Goal: Transaction & Acquisition: Purchase product/service

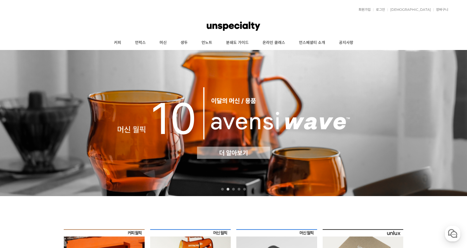
click at [203, 103] on img at bounding box center [233, 123] width 467 height 146
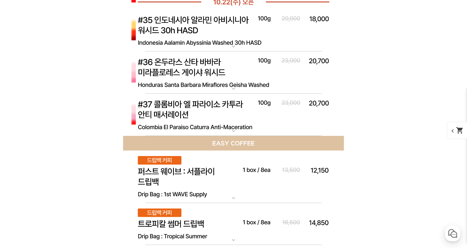
scroll to position [1851, 0]
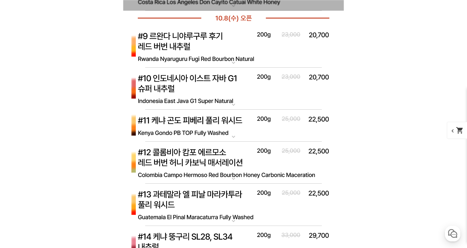
scroll to position [1989, 0]
